Goal: Information Seeking & Learning: Learn about a topic

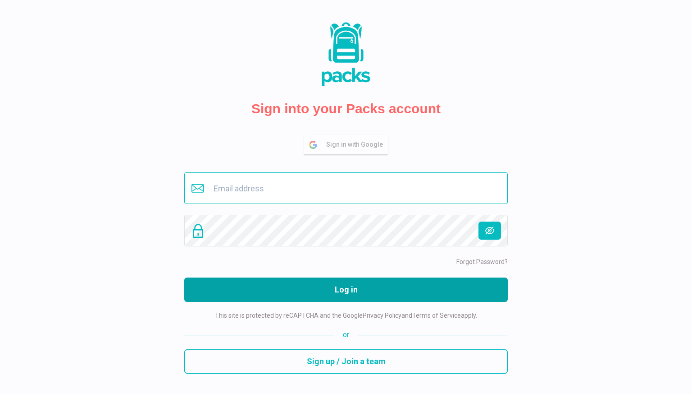
type input "greta@gretak.com"
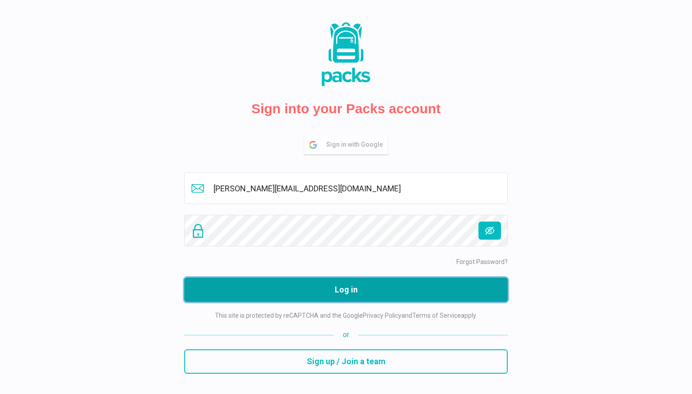
click at [320, 280] on button "Log in" at bounding box center [346, 289] width 324 height 24
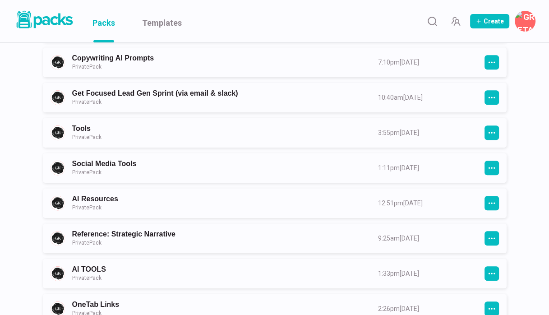
scroll to position [554, 0]
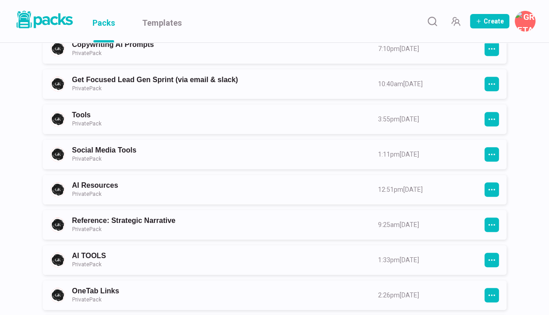
drag, startPoint x: 554, startPoint y: 21, endPoint x: 547, endPoint y: 95, distance: 74.2
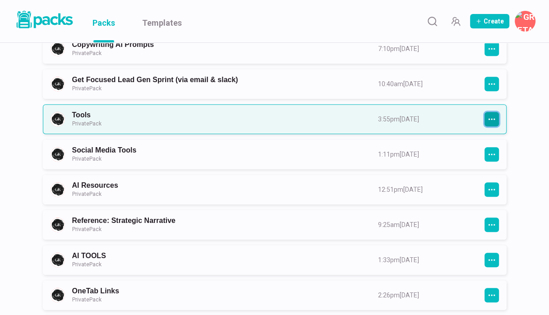
click at [491, 117] on icon "button" at bounding box center [491, 119] width 8 height 8
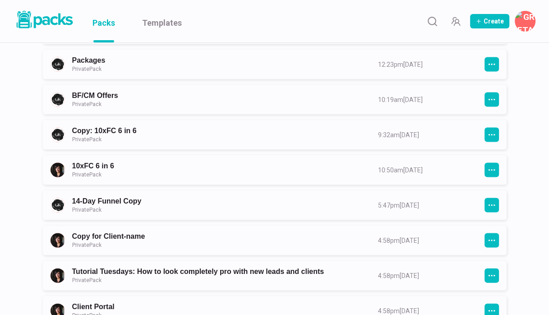
scroll to position [1451, 0]
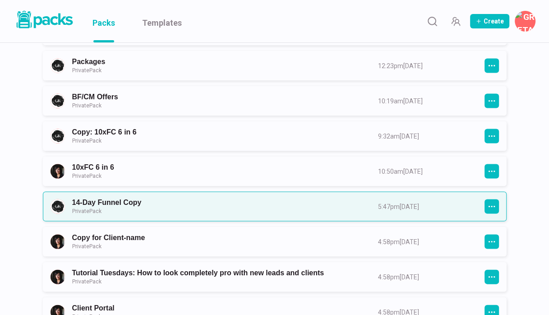
click at [362, 198] on link "14-Day Funnel Copy Private Pack" at bounding box center [216, 206] width 289 height 17
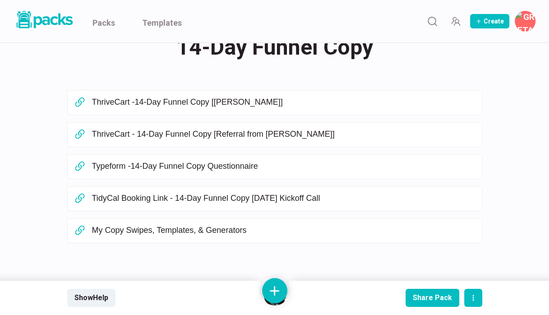
scroll to position [38, 0]
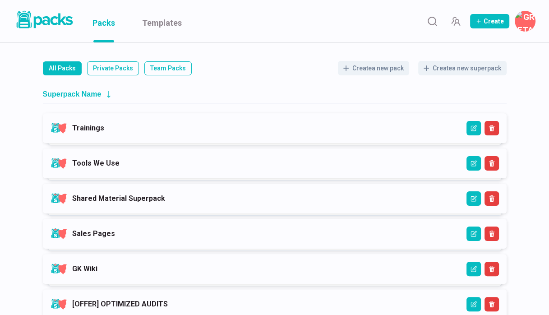
scroll to position [97, 0]
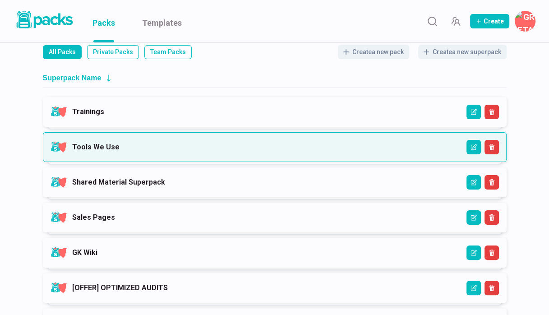
click at [119, 150] on link "Tools We Use" at bounding box center [95, 146] width 47 height 9
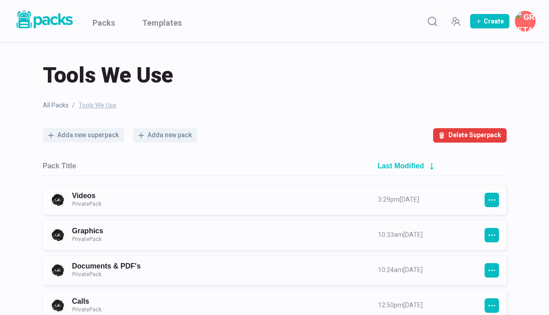
scroll to position [145, 0]
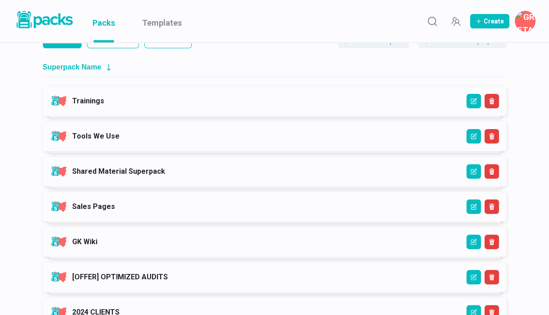
scroll to position [117, 0]
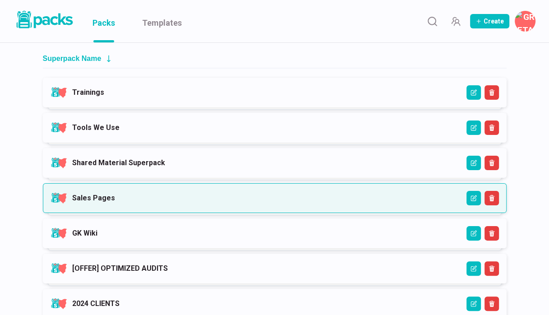
click at [87, 199] on link "Sales Pages" at bounding box center [93, 197] width 43 height 9
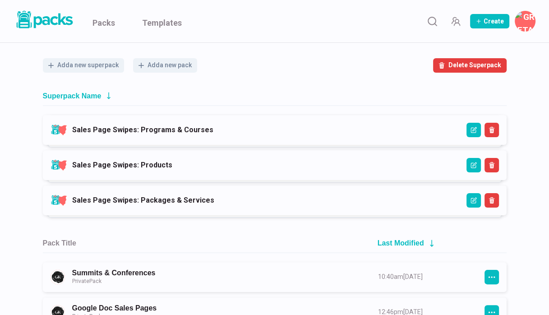
scroll to position [186, 0]
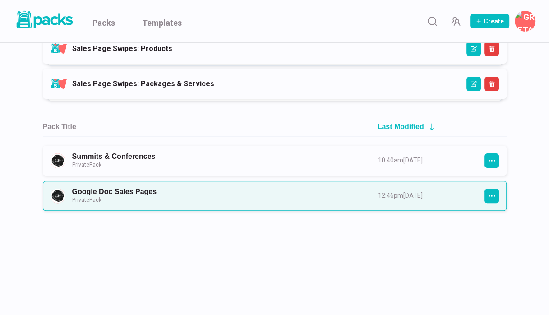
click at [114, 187] on link "Google Doc Sales Pages Private Pack" at bounding box center [216, 195] width 289 height 17
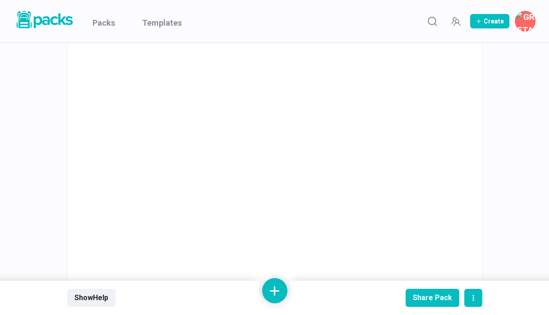
scroll to position [2160, 0]
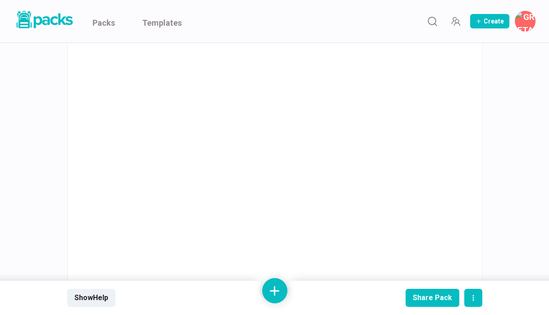
scroll to position [2218, 0]
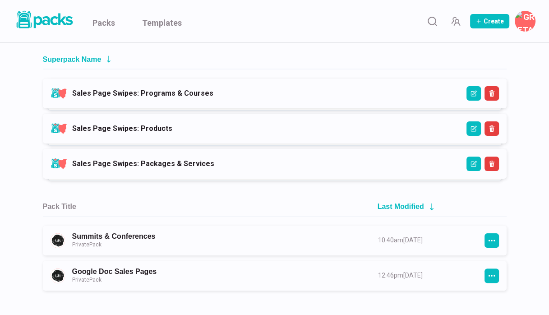
scroll to position [109, 0]
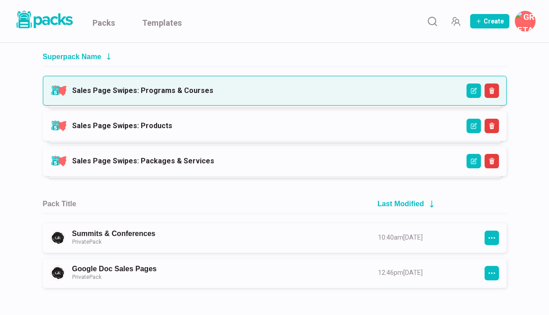
click at [124, 90] on link "Sales Page Swipes: Programs & Courses" at bounding box center [142, 90] width 141 height 9
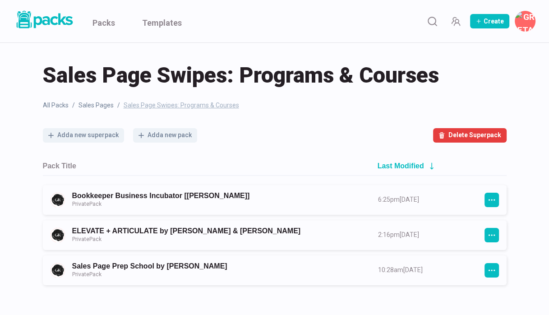
scroll to position [75, 0]
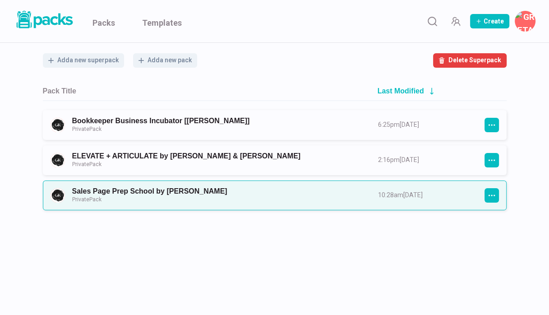
click at [124, 196] on link "Sales Page Prep School by [PERSON_NAME] Private Pack" at bounding box center [216, 195] width 289 height 17
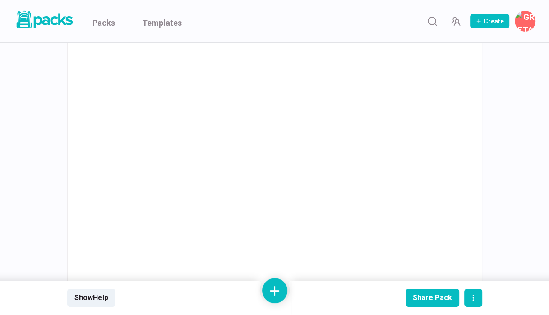
scroll to position [16571, 0]
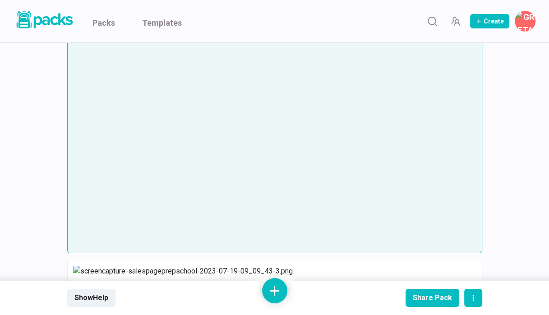
scroll to position [18679, 0]
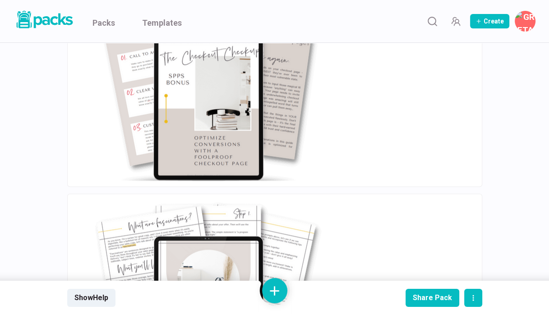
scroll to position [0, 0]
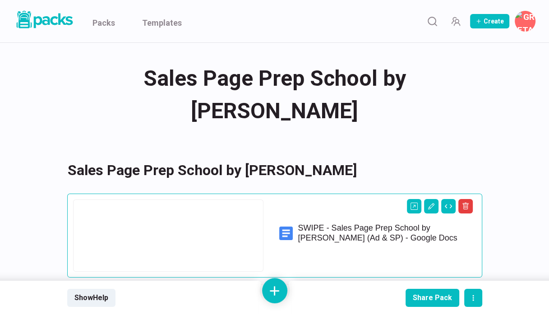
click at [216, 205] on div at bounding box center [168, 235] width 190 height 72
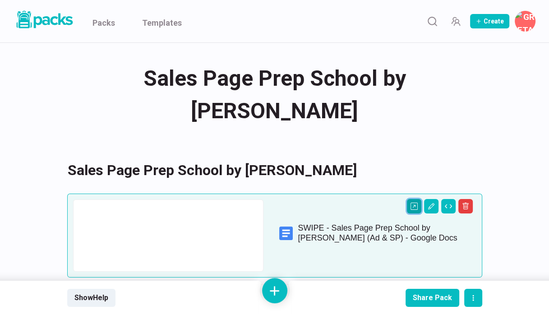
click at [413, 202] on icon "Open external link" at bounding box center [413, 205] width 7 height 7
